Goal: Navigation & Orientation: Find specific page/section

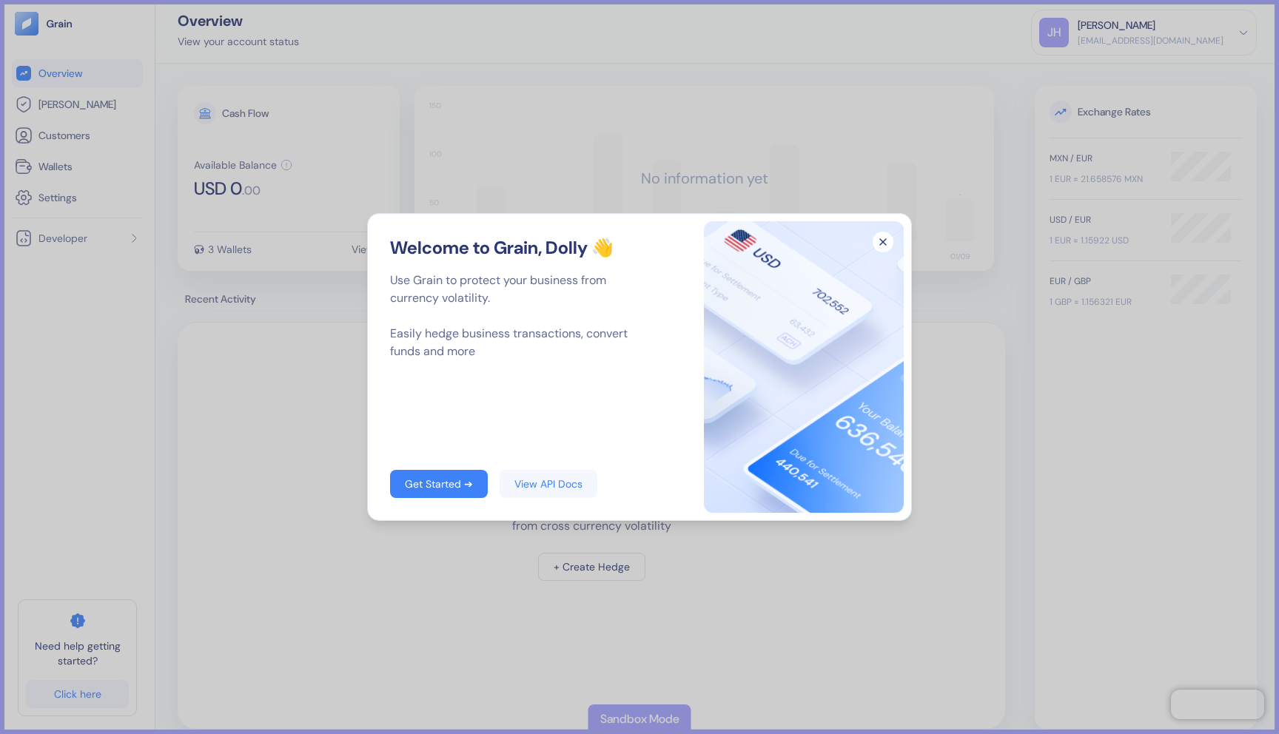
click at [883, 240] on icon "button" at bounding box center [883, 242] width 21 height 21
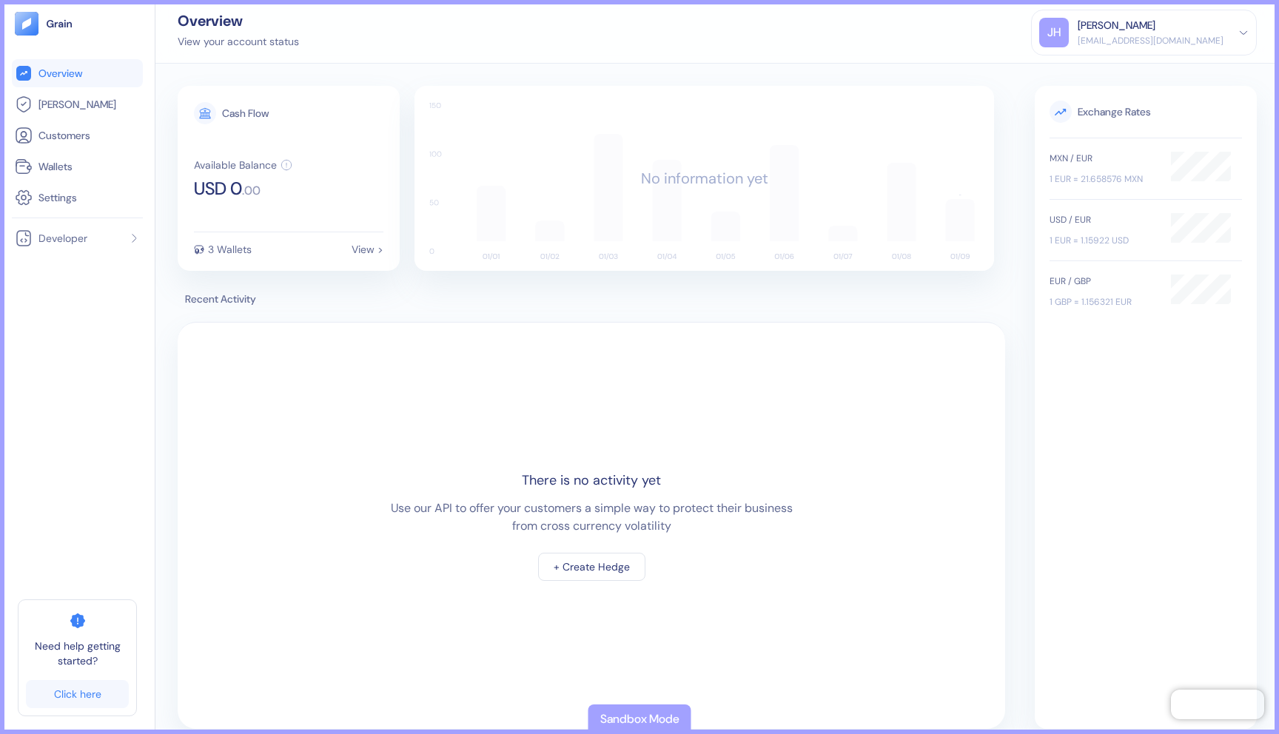
scroll to position [17, 0]
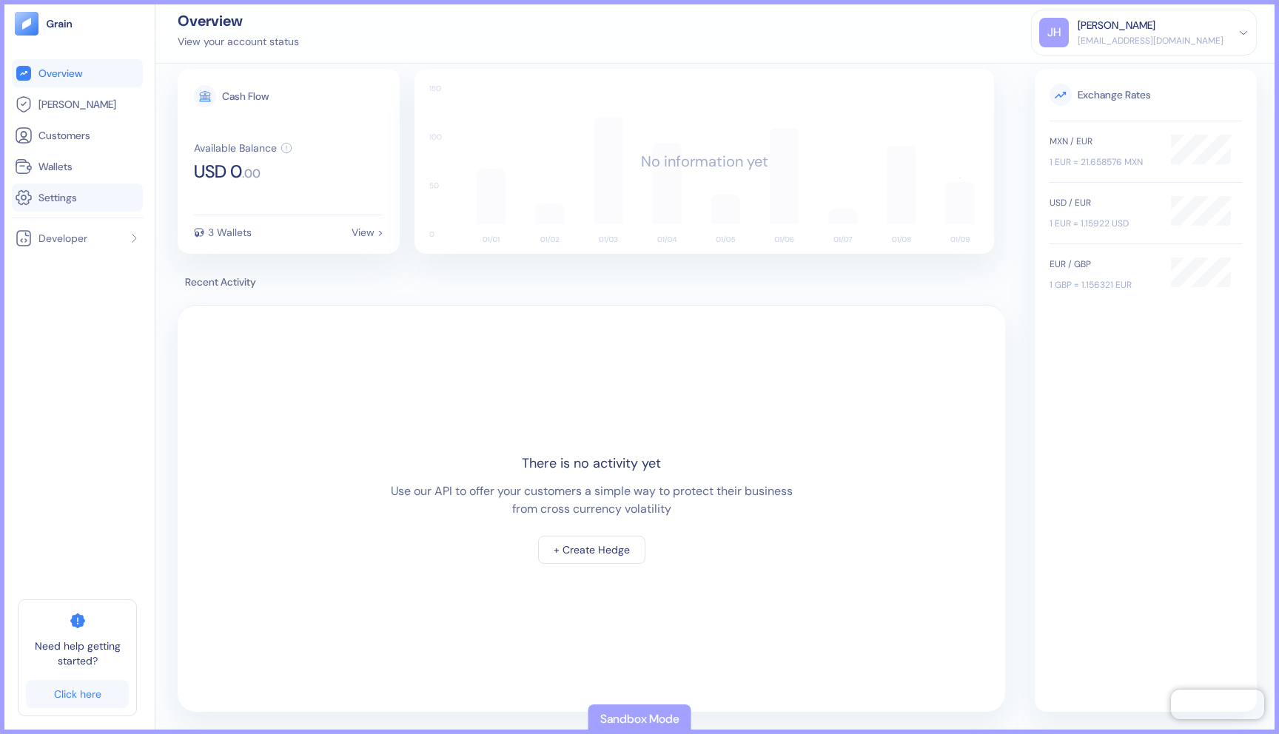
click at [84, 196] on link "Settings" at bounding box center [77, 198] width 125 height 18
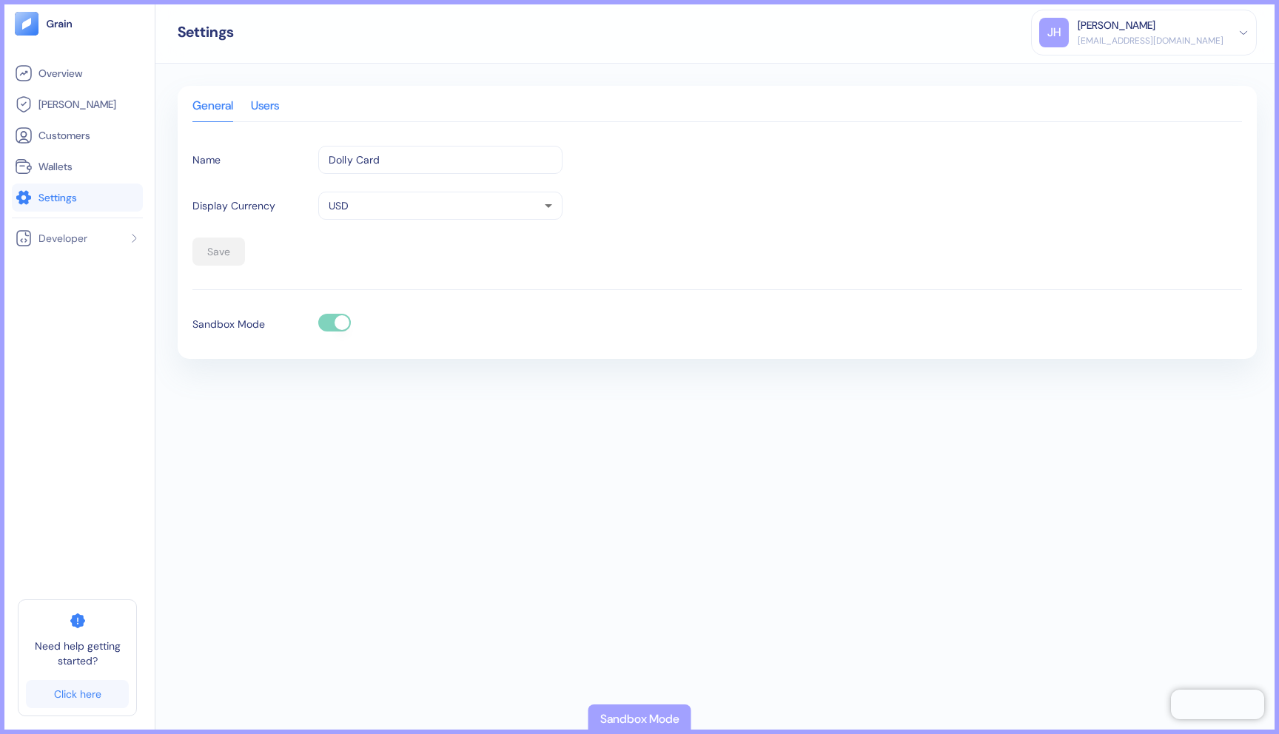
click at [279, 114] on div "Users" at bounding box center [265, 111] width 28 height 21
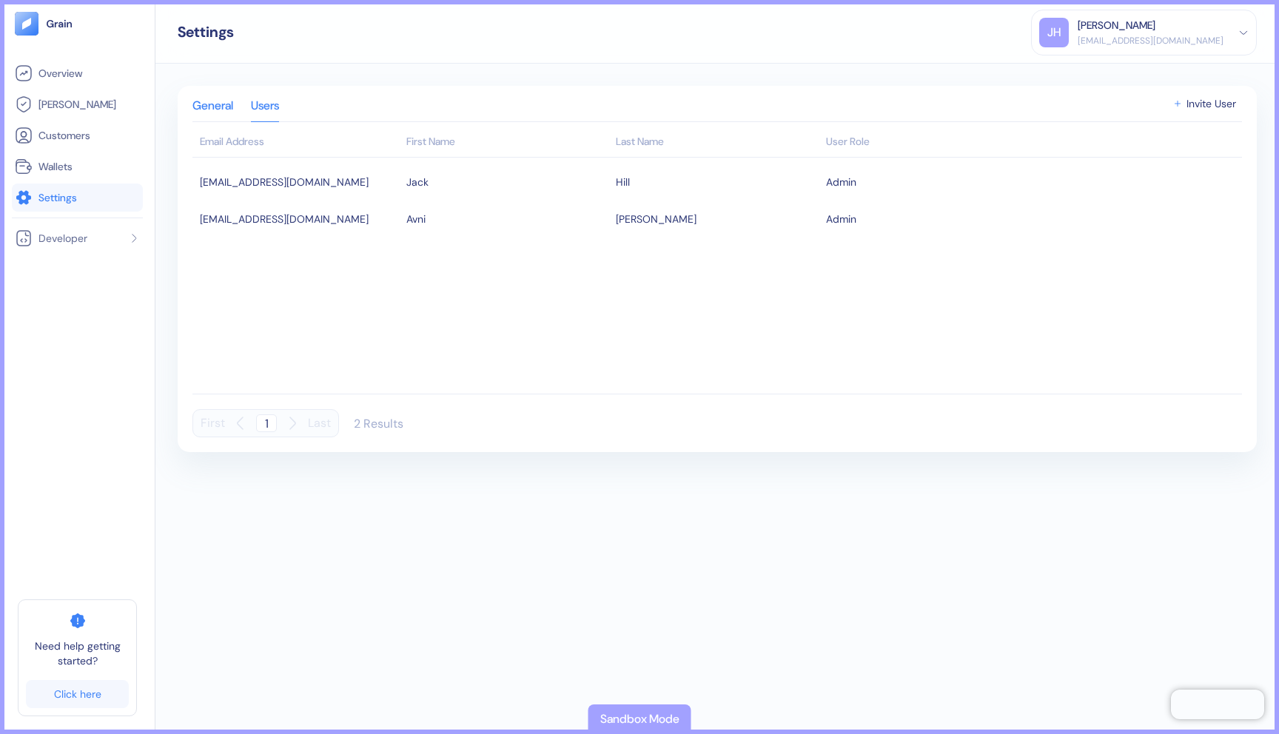
click at [204, 104] on div "General" at bounding box center [212, 111] width 41 height 21
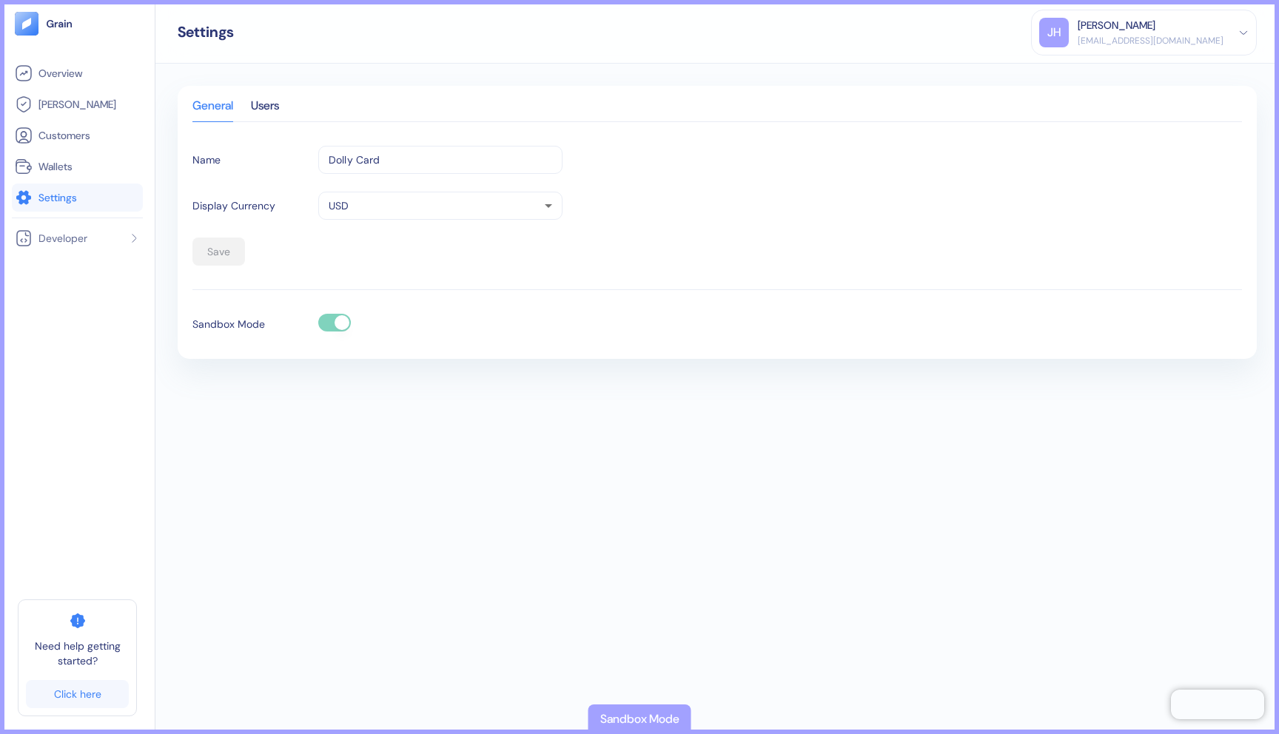
click at [94, 54] on div "Overview [PERSON_NAME] Customers Wallets Settings Developer Need help getting s…" at bounding box center [77, 367] width 131 height 711
click at [81, 73] on span "Overview" at bounding box center [60, 73] width 44 height 15
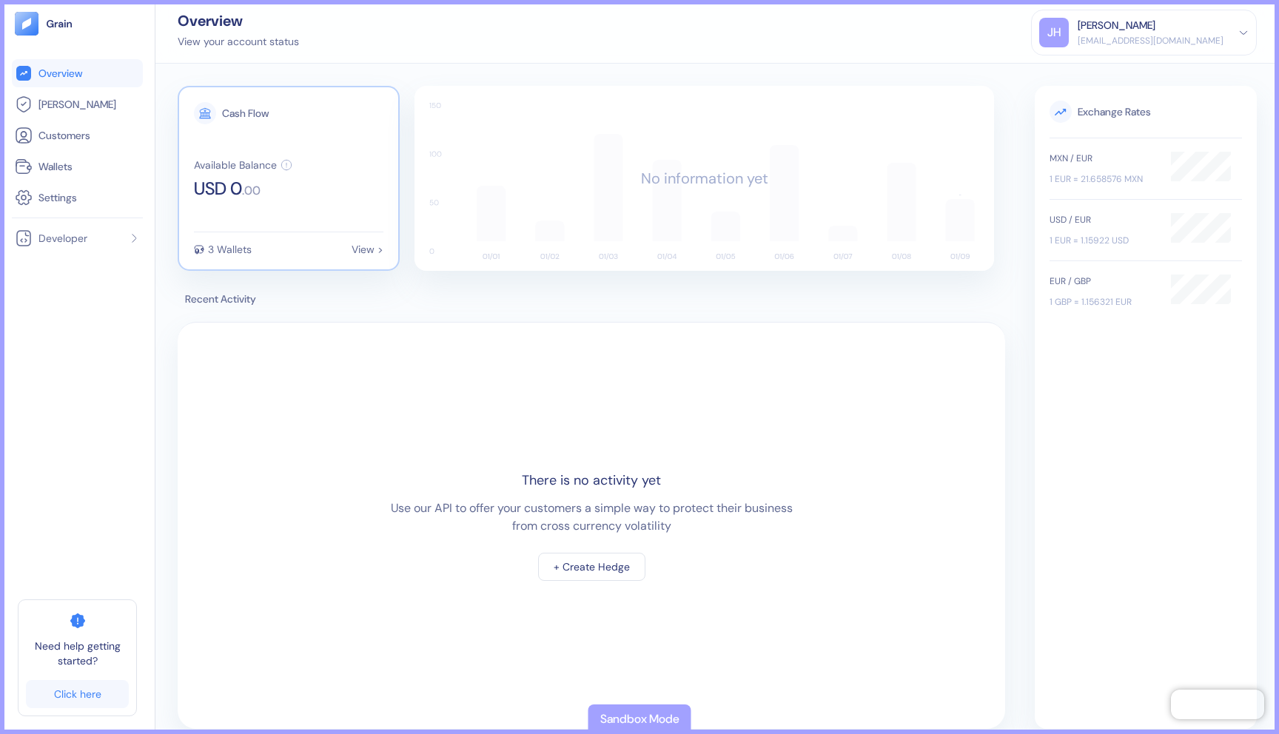
click at [221, 250] on div "3 Wallets" at bounding box center [230, 249] width 44 height 10
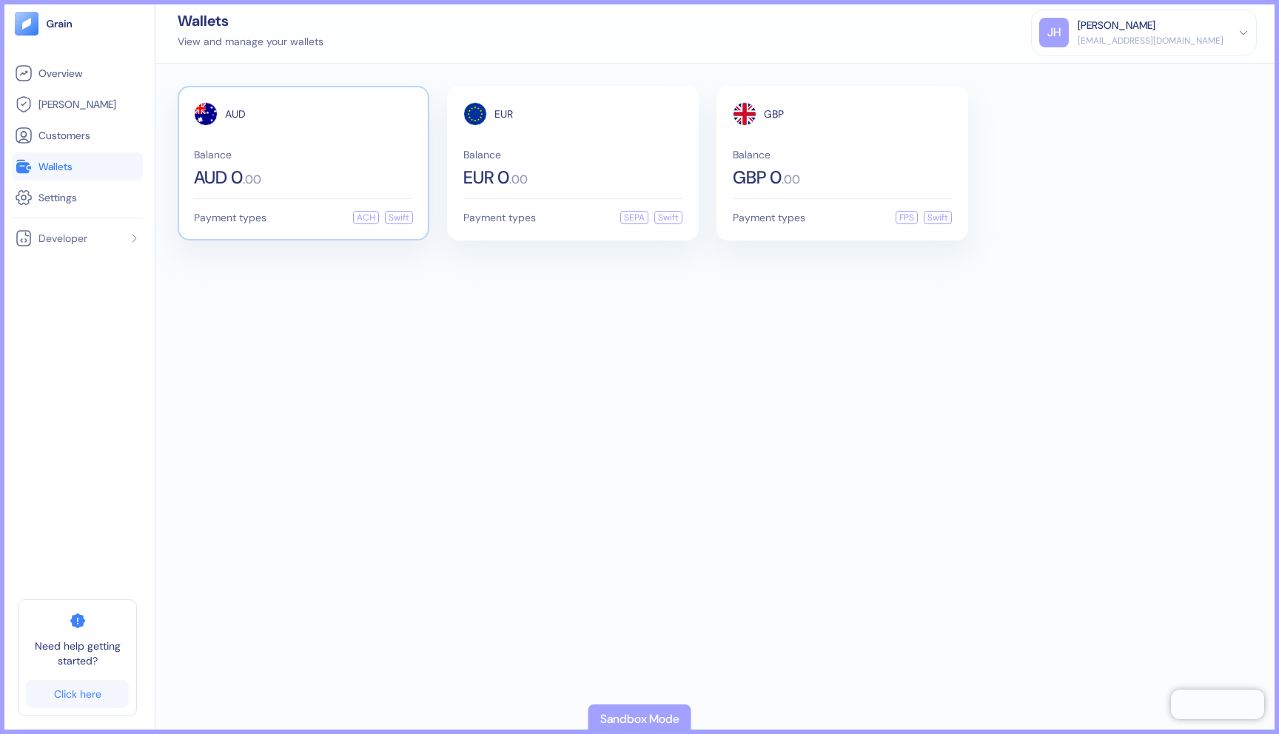
click at [352, 219] on div "Payment types ACH Swift" at bounding box center [303, 217] width 219 height 13
